Goal: Information Seeking & Learning: Check status

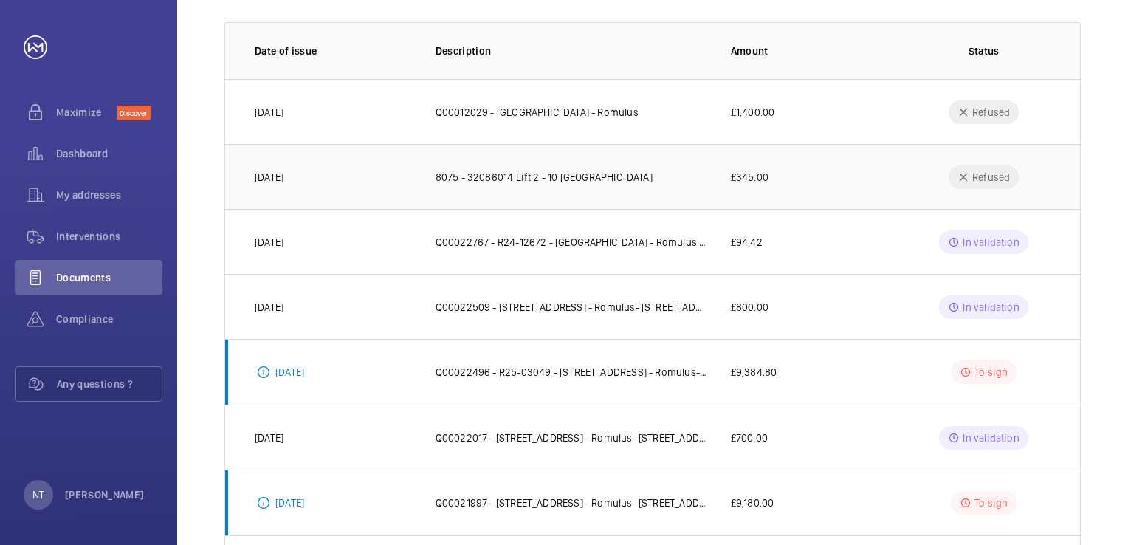
scroll to position [208, 0]
click at [94, 193] on span "My addresses" at bounding box center [109, 194] width 106 height 15
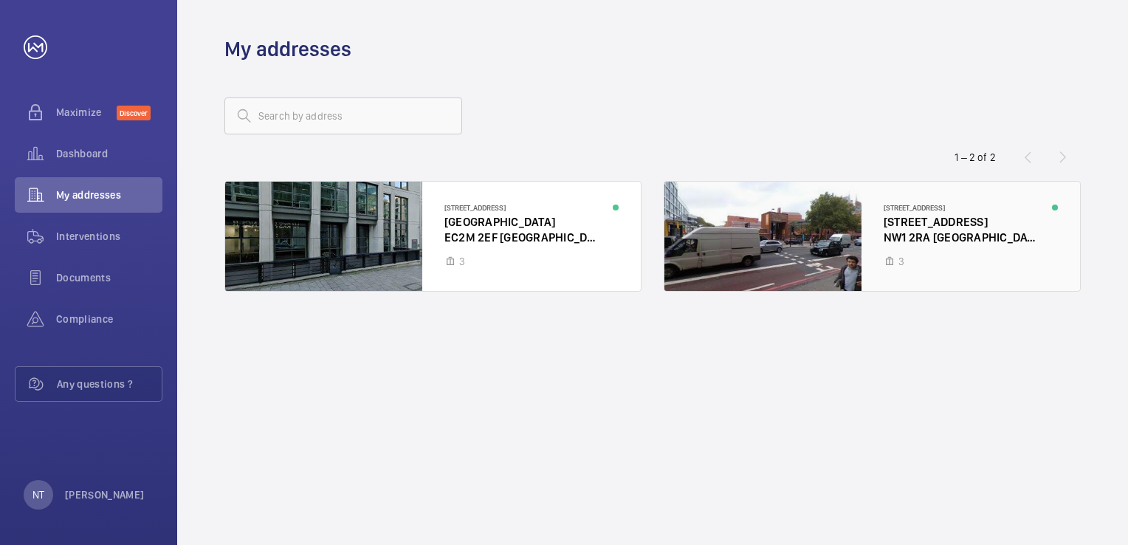
click at [869, 245] on div at bounding box center [872, 236] width 416 height 109
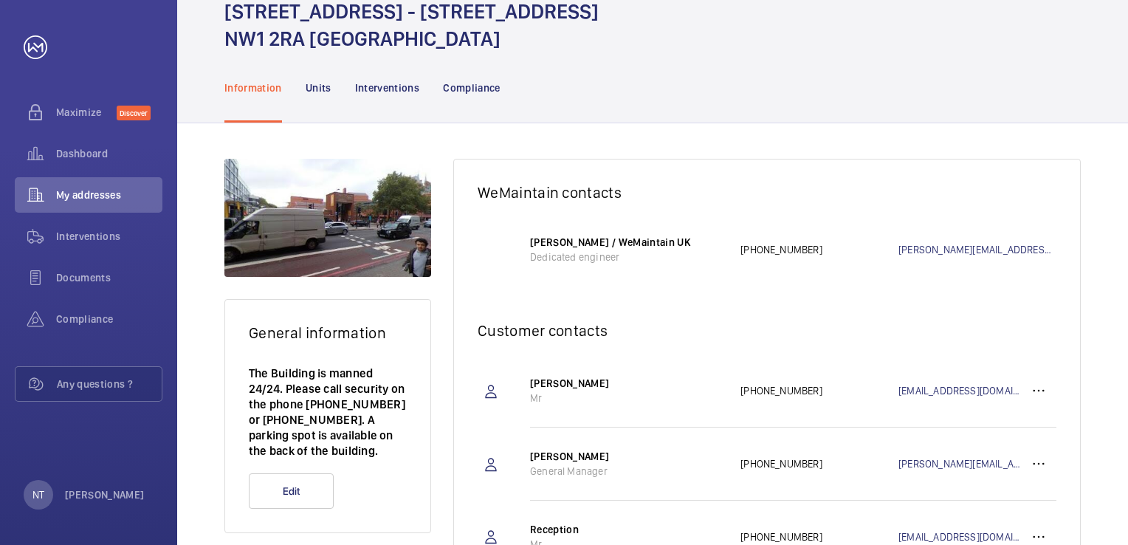
scroll to position [66, 0]
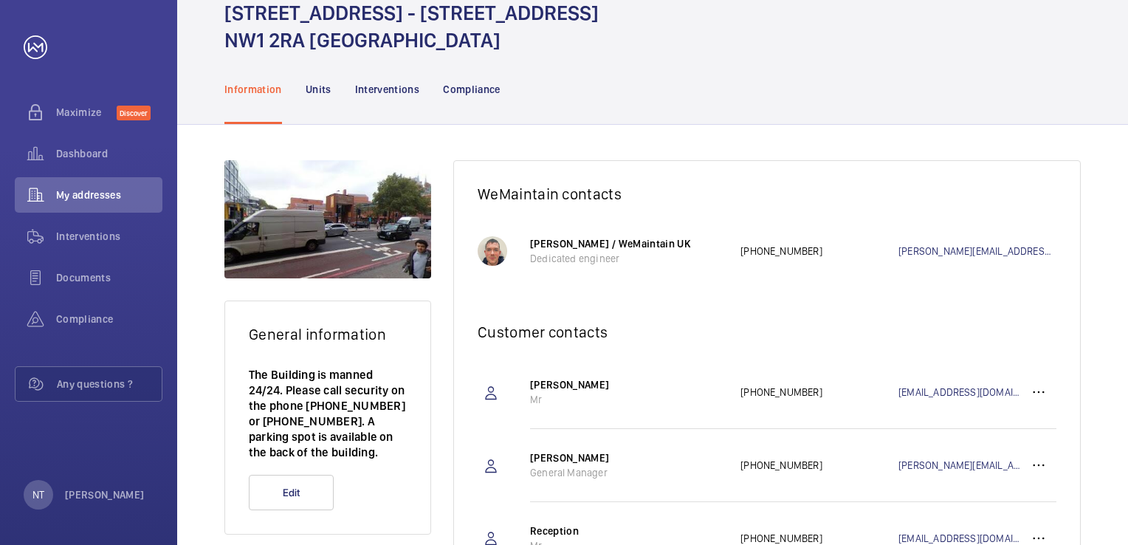
click at [333, 97] on nav "Information Units Interventions Compliance" at bounding box center [362, 89] width 276 height 70
click at [322, 89] on p "Units" at bounding box center [319, 89] width 26 height 15
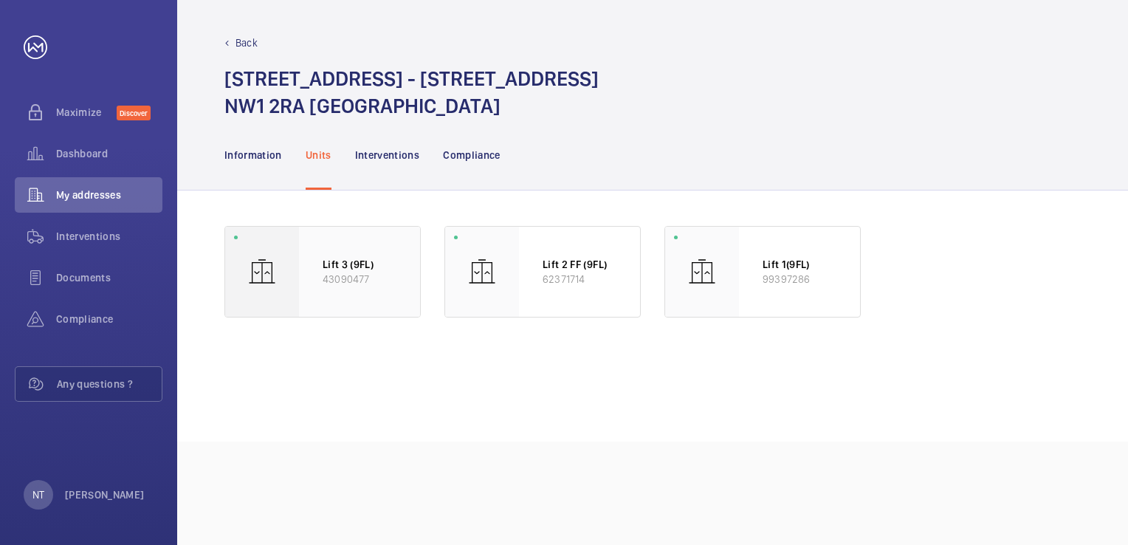
click at [395, 276] on p "43090477" at bounding box center [360, 279] width 74 height 15
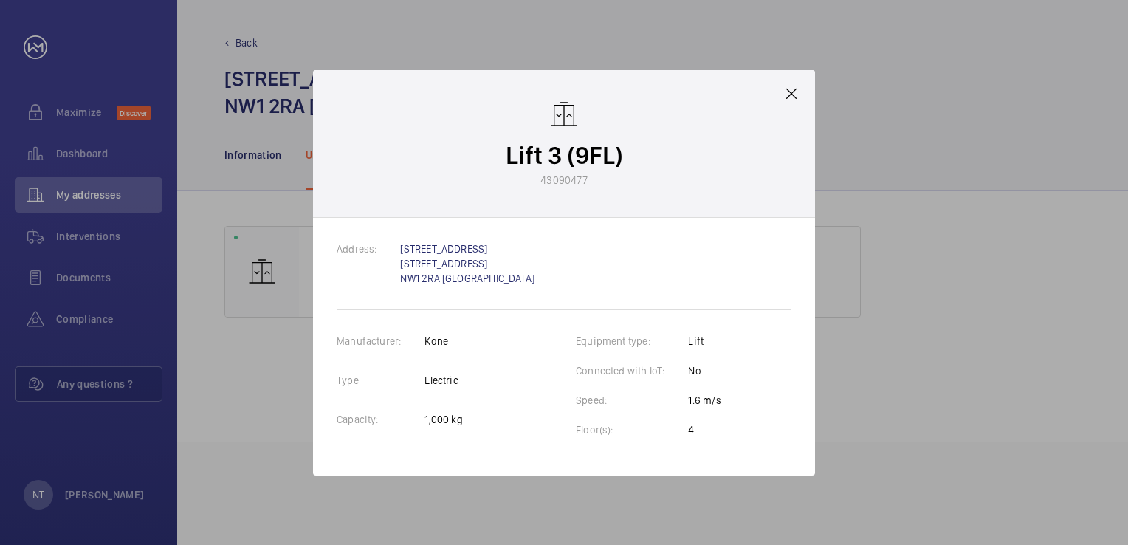
click at [796, 96] on mat-icon at bounding box center [791, 94] width 18 height 18
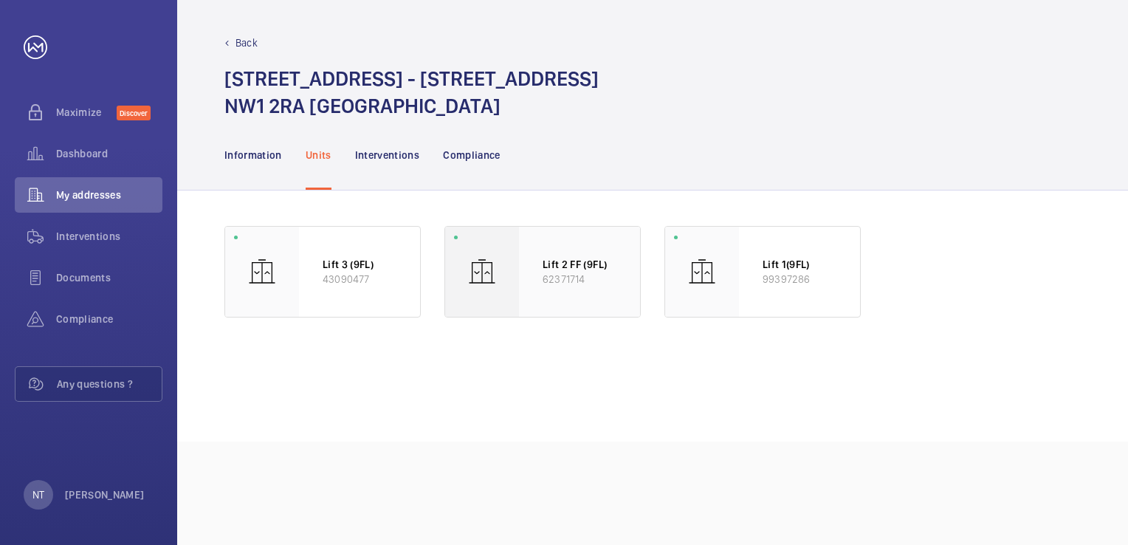
click at [547, 280] on p "62371714" at bounding box center [579, 279] width 74 height 15
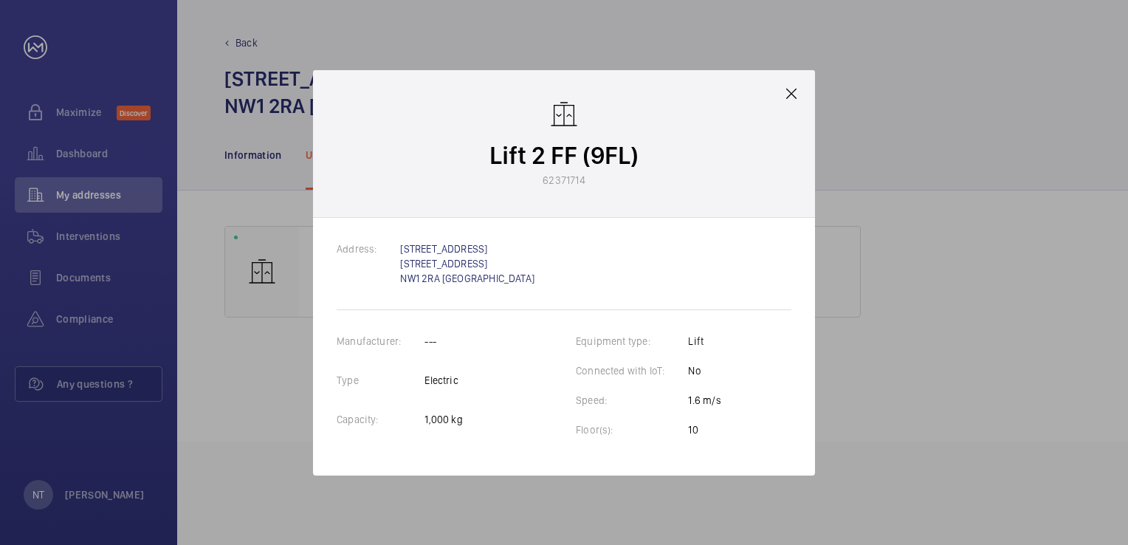
click at [797, 96] on mat-icon at bounding box center [791, 94] width 18 height 18
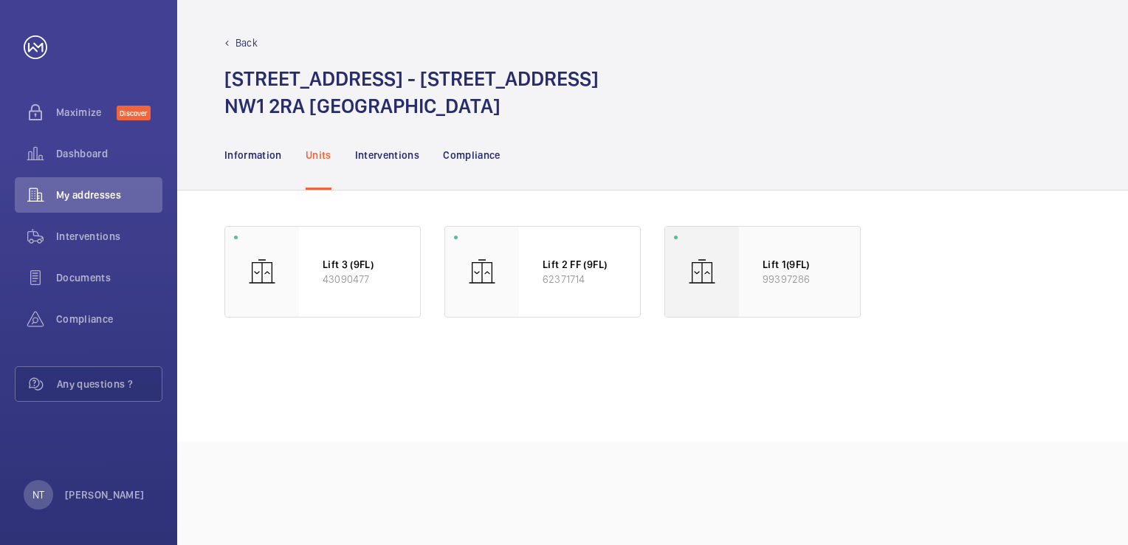
click at [774, 300] on div "Lift 1(9FL) 99397286" at bounding box center [799, 272] width 121 height 90
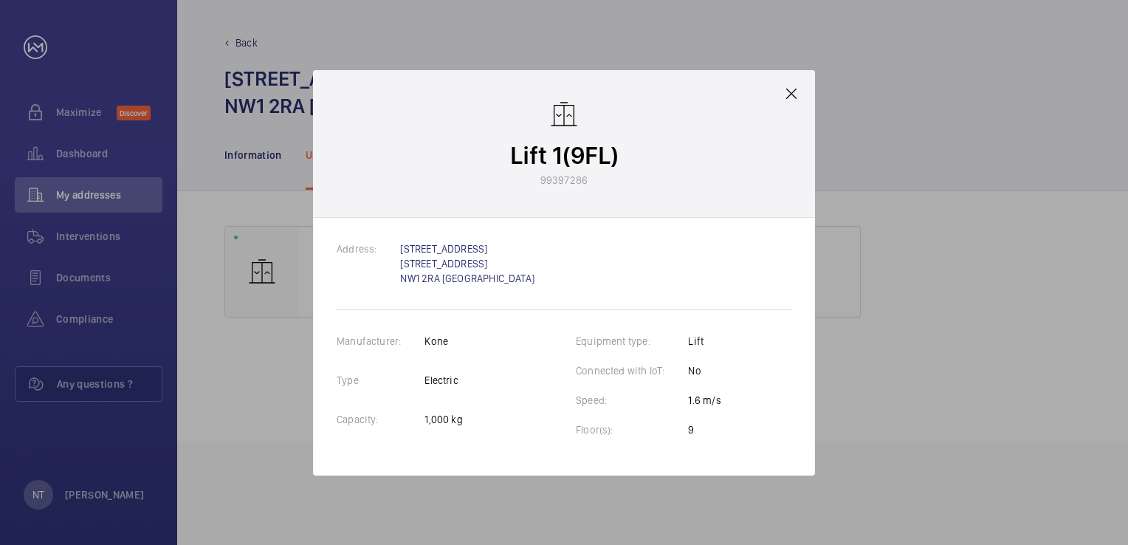
click at [794, 93] on mat-icon at bounding box center [791, 94] width 18 height 18
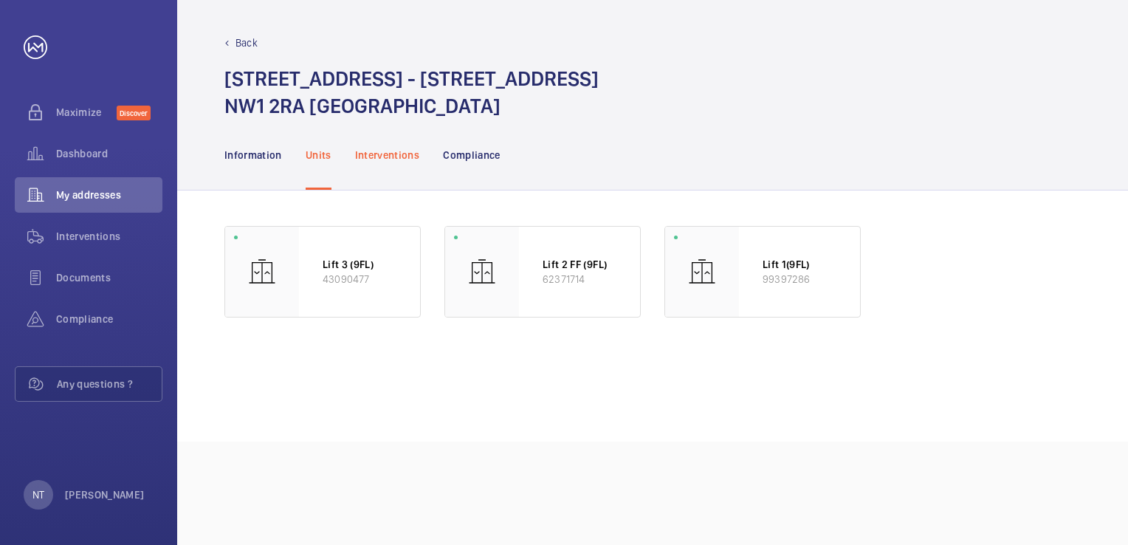
click at [397, 162] on div "Interventions" at bounding box center [387, 155] width 65 height 70
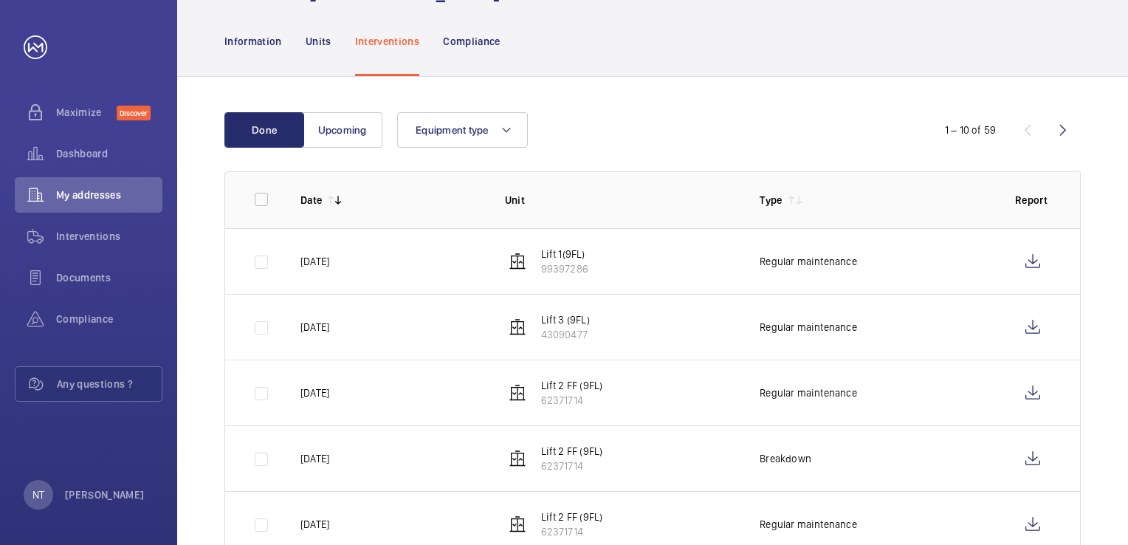
scroll to position [110, 0]
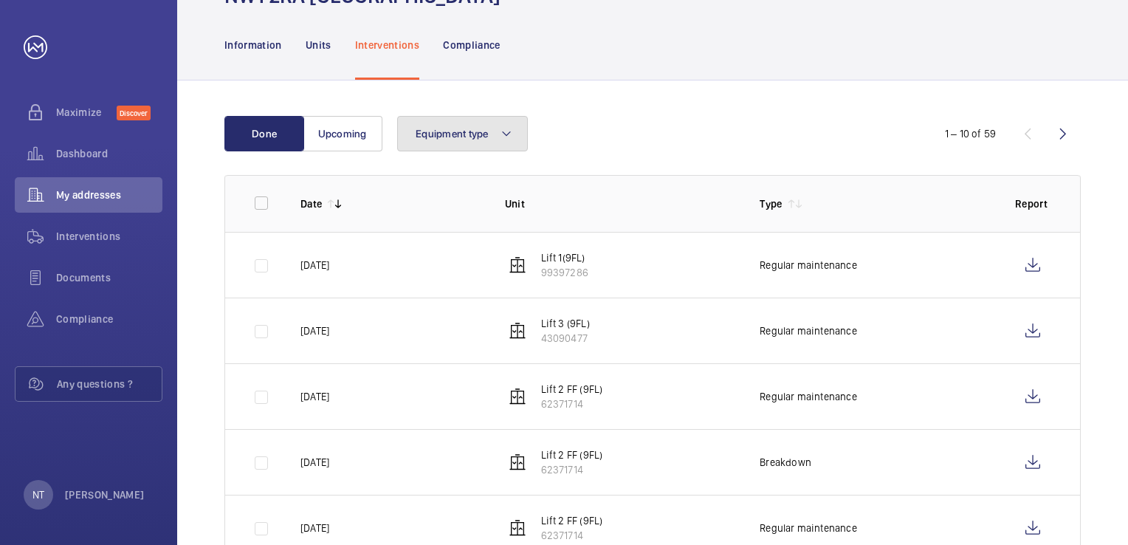
click at [456, 140] on button "Equipment type" at bounding box center [462, 133] width 131 height 35
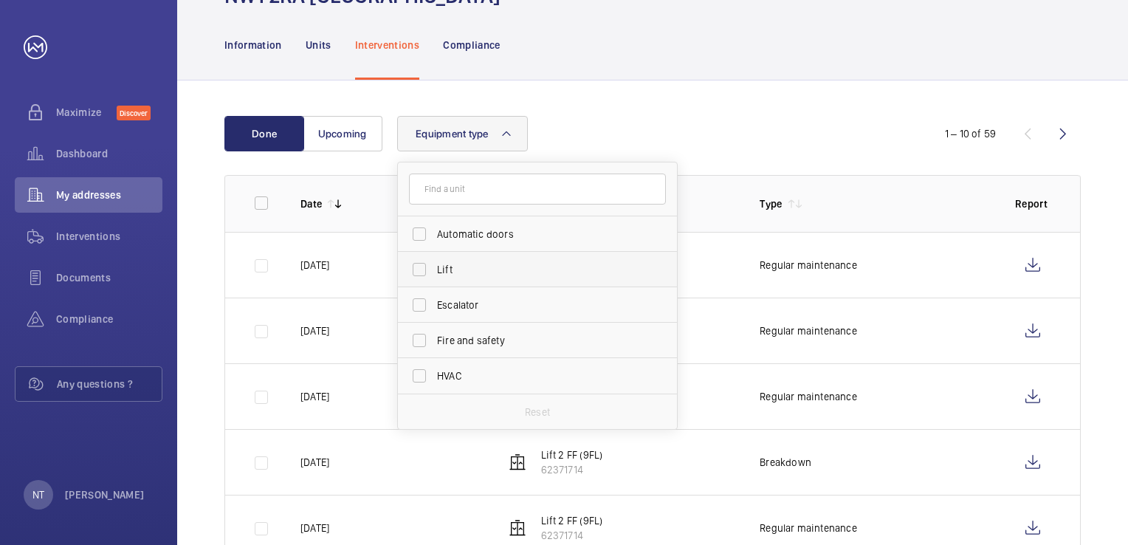
click at [447, 268] on span "Lift" at bounding box center [538, 269] width 203 height 15
click at [434, 268] on input "Lift" at bounding box center [419, 270] width 30 height 30
checkbox input "true"
click at [686, 59] on div "Information Units Interventions Compliance" at bounding box center [652, 45] width 856 height 70
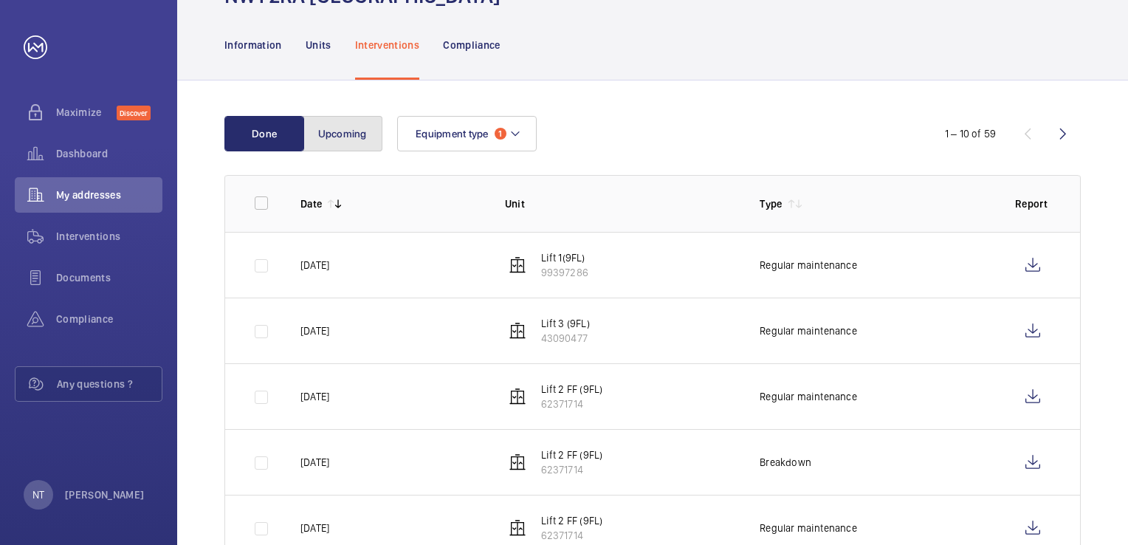
click at [344, 131] on button "Upcoming" at bounding box center [343, 133] width 80 height 35
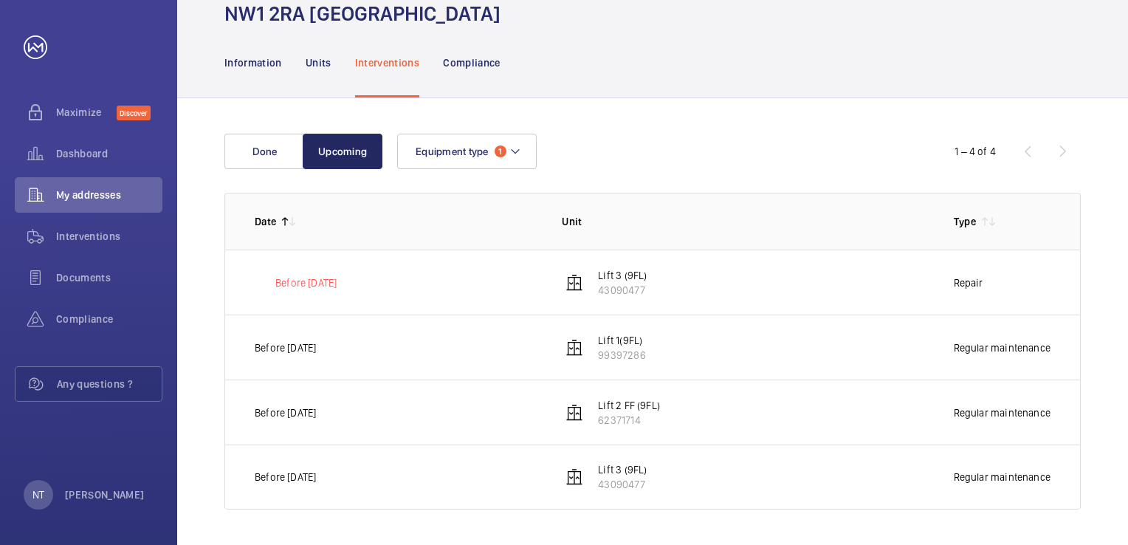
scroll to position [92, 0]
click at [472, 66] on p "Compliance" at bounding box center [472, 63] width 58 height 15
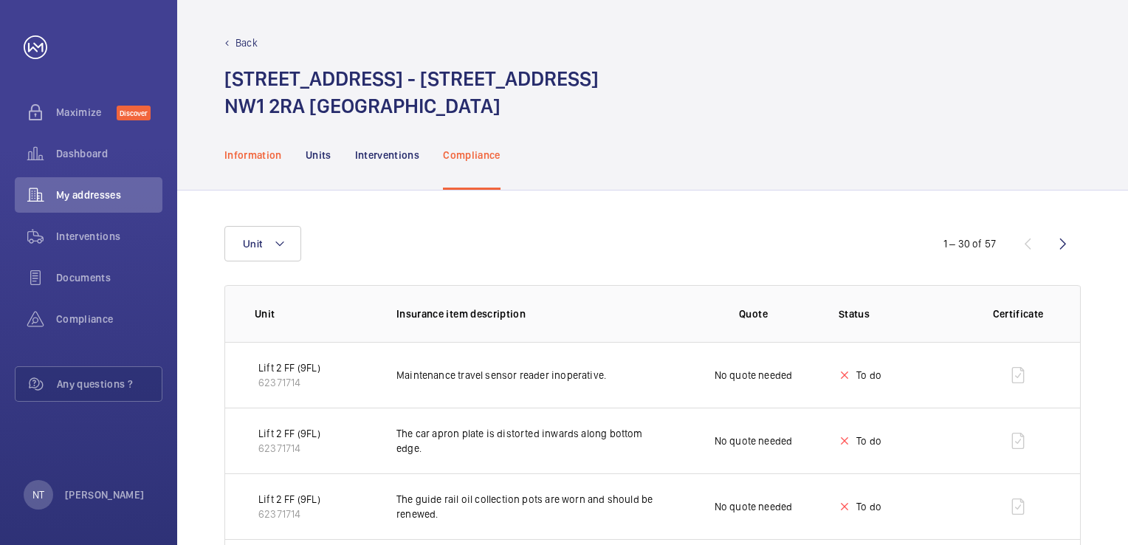
click at [243, 165] on div "Information" at bounding box center [253, 155] width 58 height 70
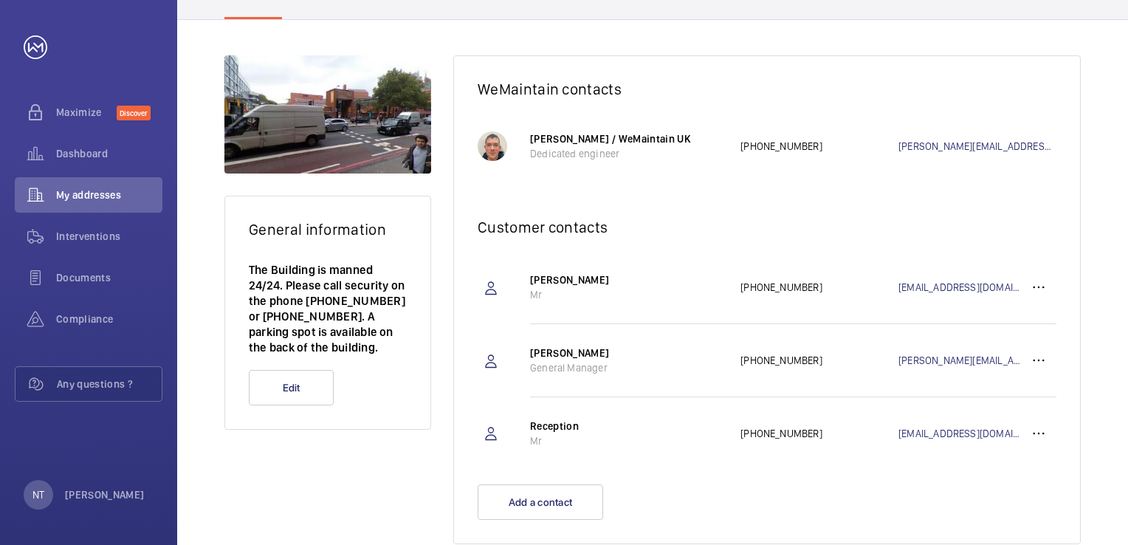
scroll to position [170, 0]
